Goal: Check status: Check status

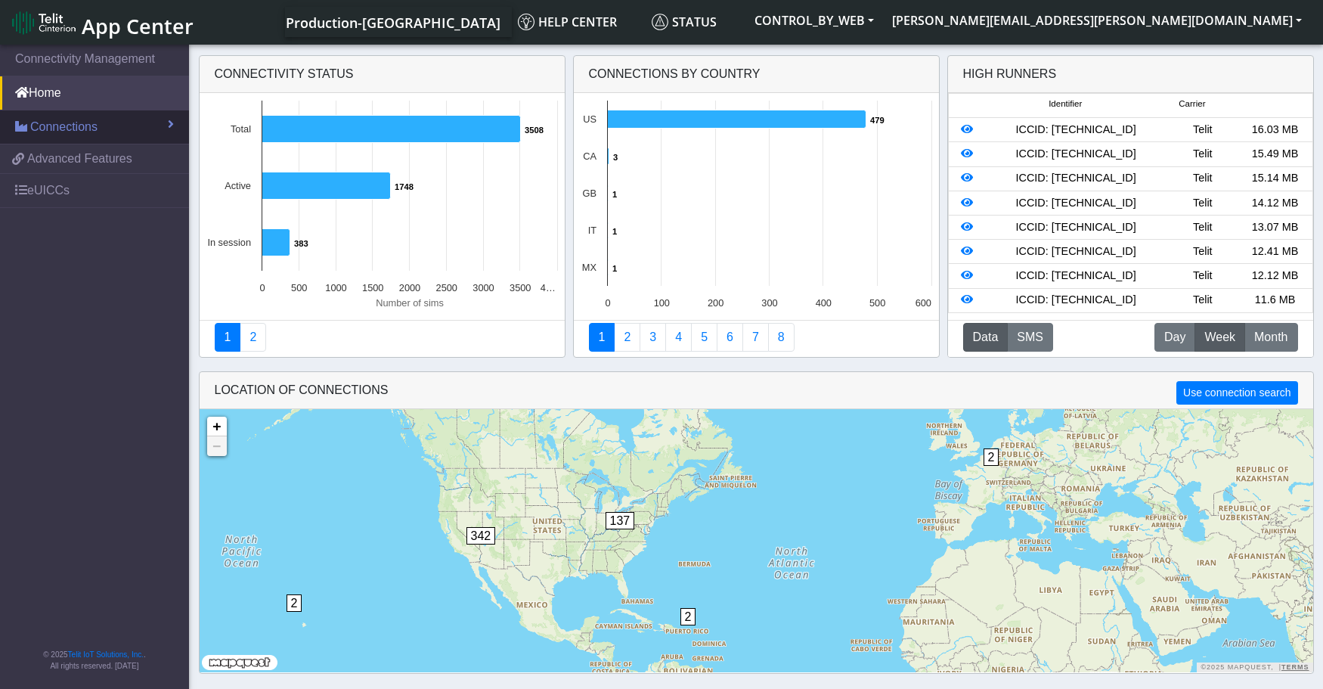
click at [58, 134] on span "Connections" at bounding box center [63, 127] width 67 height 18
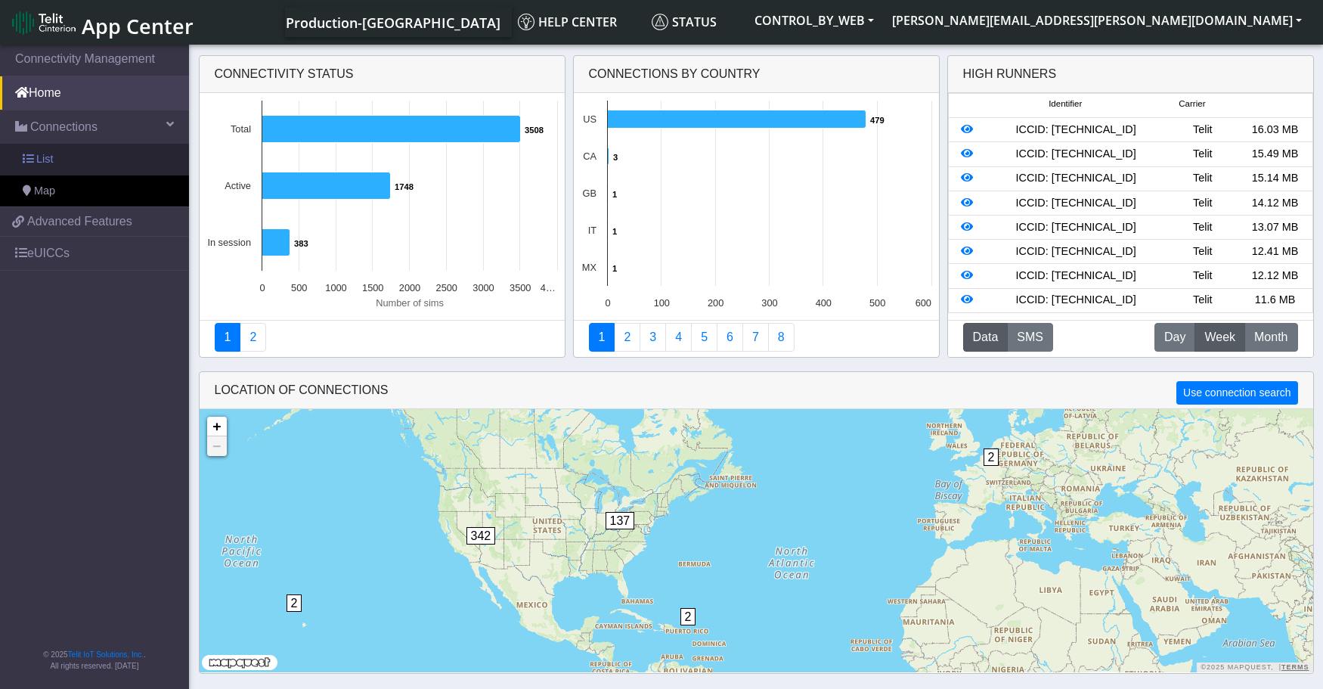
click at [45, 163] on span "List" at bounding box center [44, 159] width 17 height 17
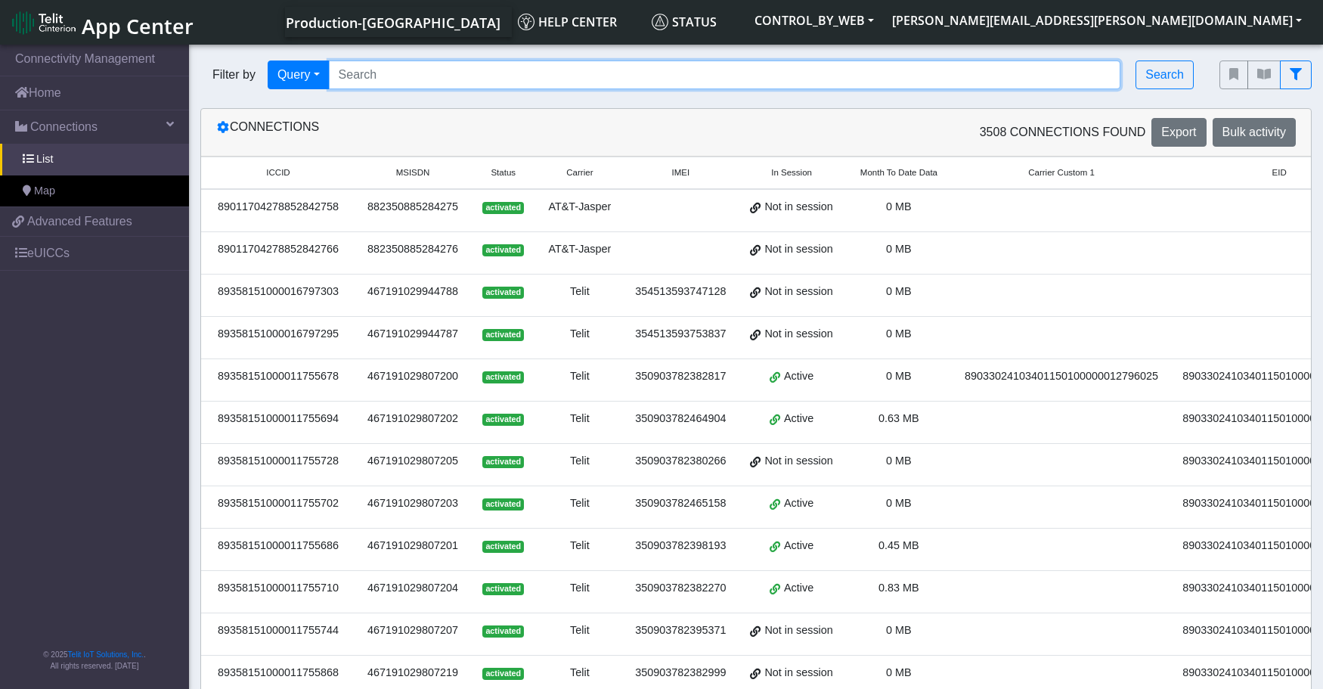
click at [414, 82] on input "Search..." at bounding box center [725, 74] width 793 height 29
paste input "89358151000011759498"
type input "89358151000011759498"
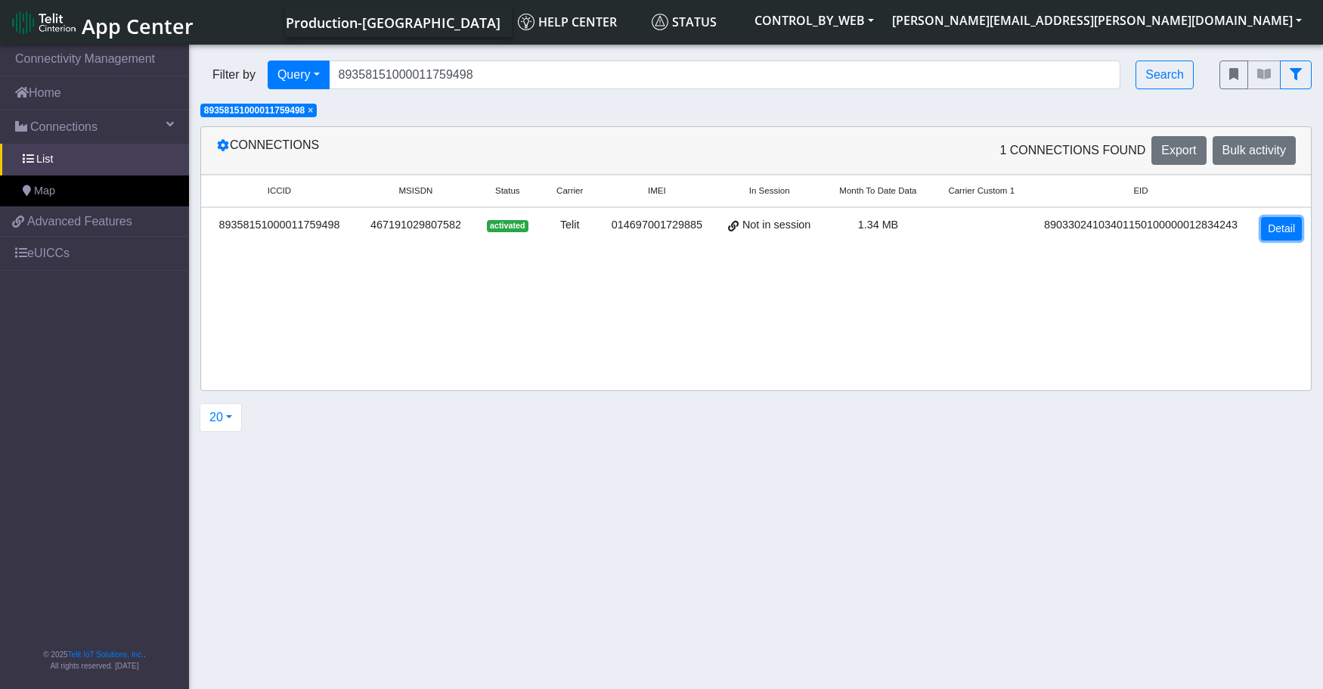
click at [1283, 233] on link "Detail" at bounding box center [1281, 228] width 41 height 23
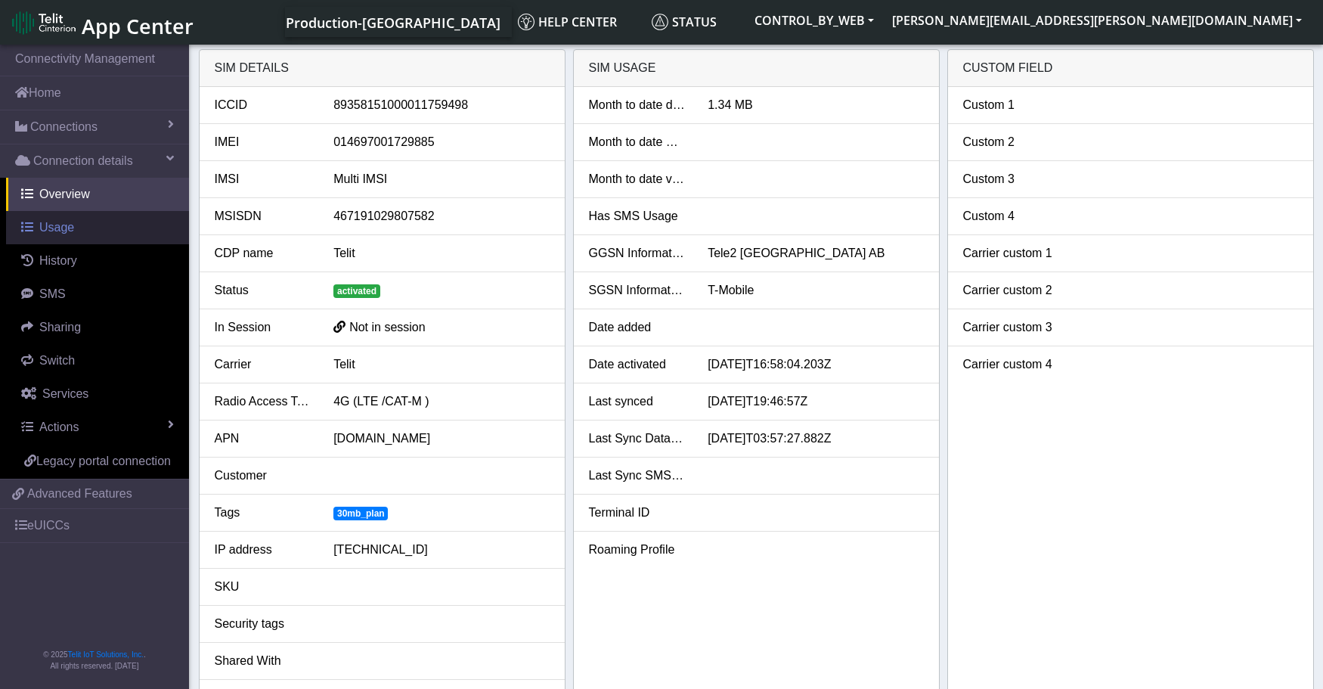
click at [64, 231] on span "Usage" at bounding box center [56, 227] width 35 height 13
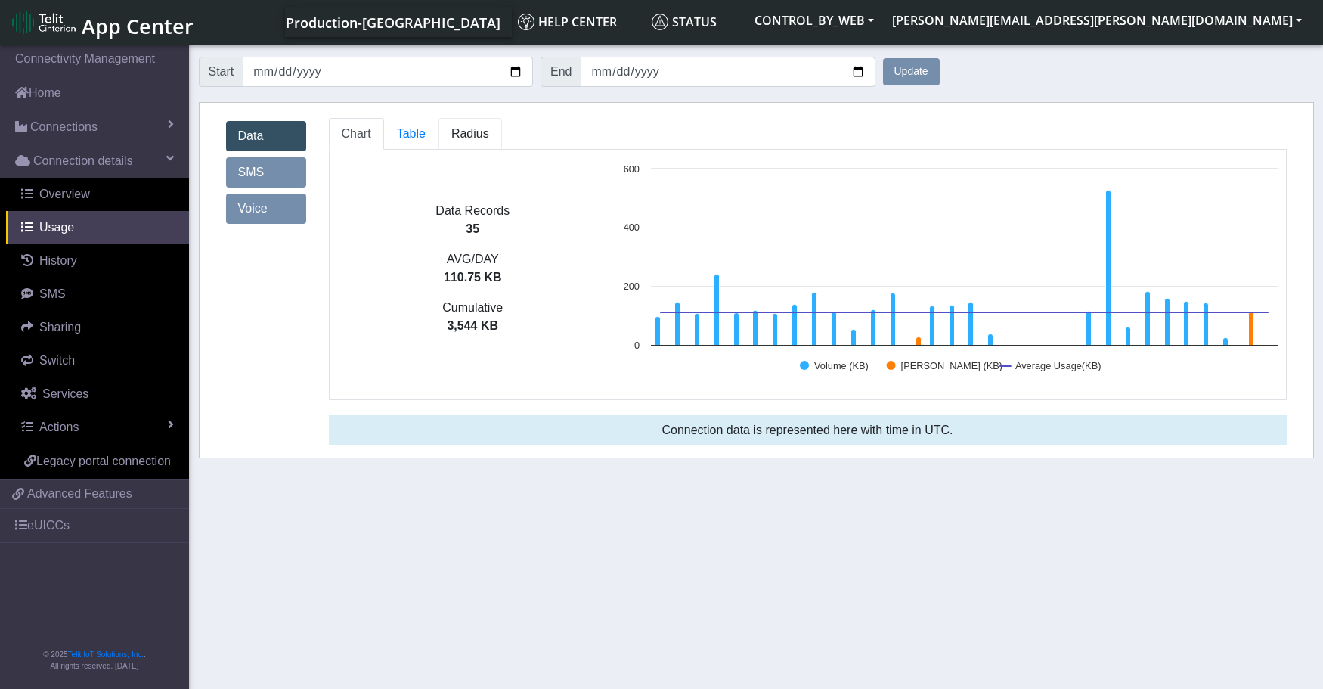
click at [467, 133] on span "Radius" at bounding box center [470, 133] width 38 height 13
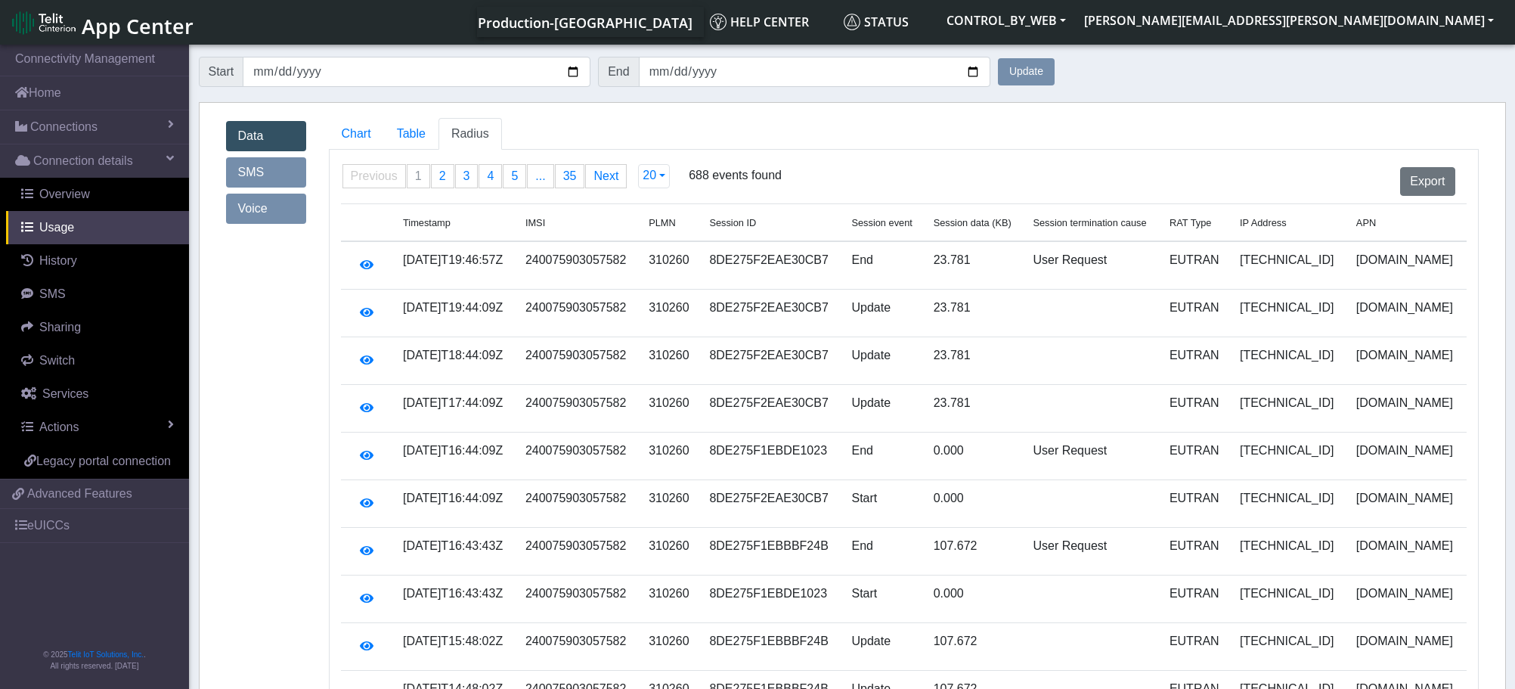
click at [700, 262] on td "310260" at bounding box center [670, 265] width 60 height 48
